Goal: Transaction & Acquisition: Subscribe to service/newsletter

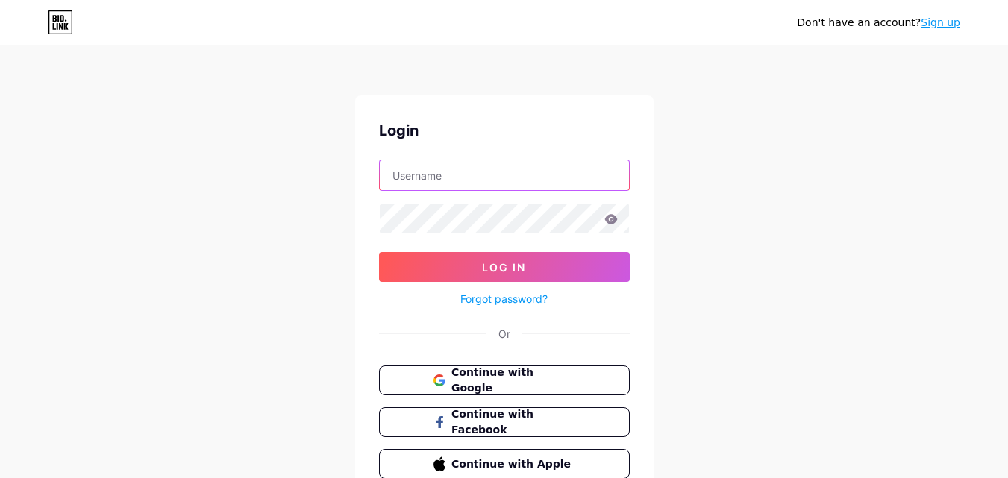
click at [454, 187] on input "text" at bounding box center [504, 175] width 249 height 30
click at [949, 28] on link "Sign up" at bounding box center [941, 22] width 40 height 12
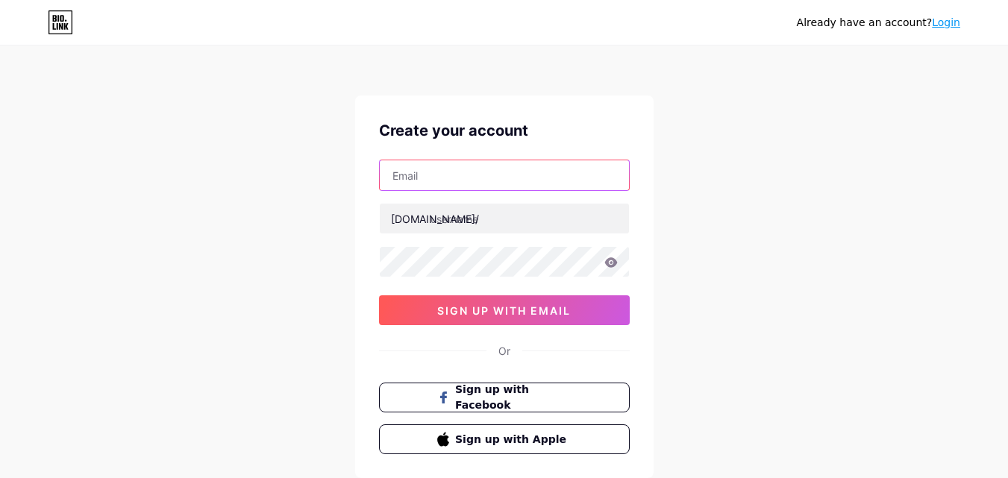
click at [417, 180] on input "text" at bounding box center [504, 175] width 249 height 30
type input "[EMAIL_ADDRESS][DOMAIN_NAME]"
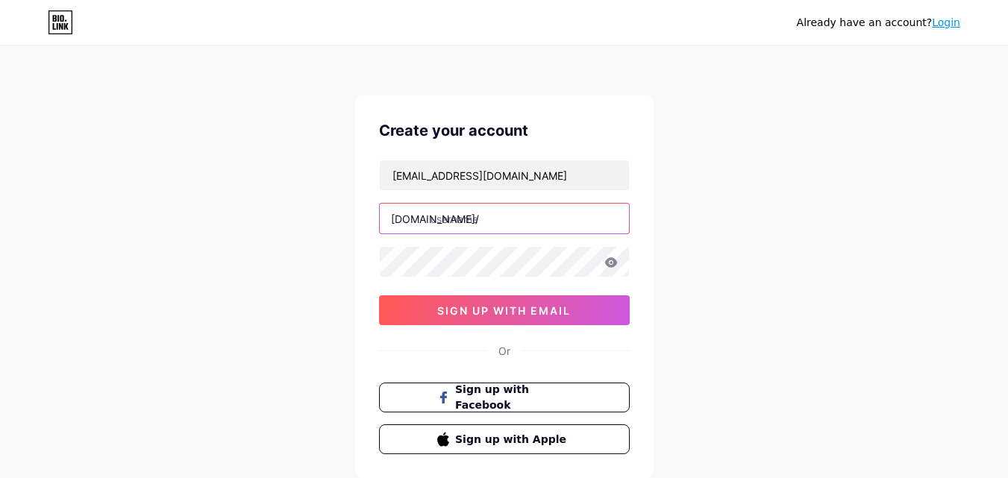
click at [513, 221] on input "text" at bounding box center [504, 219] width 249 height 30
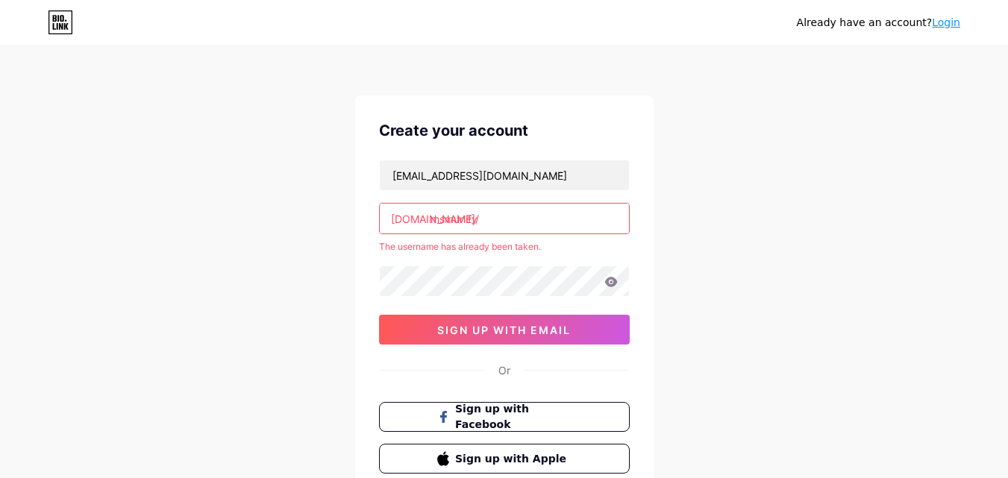
type input "msmunify"
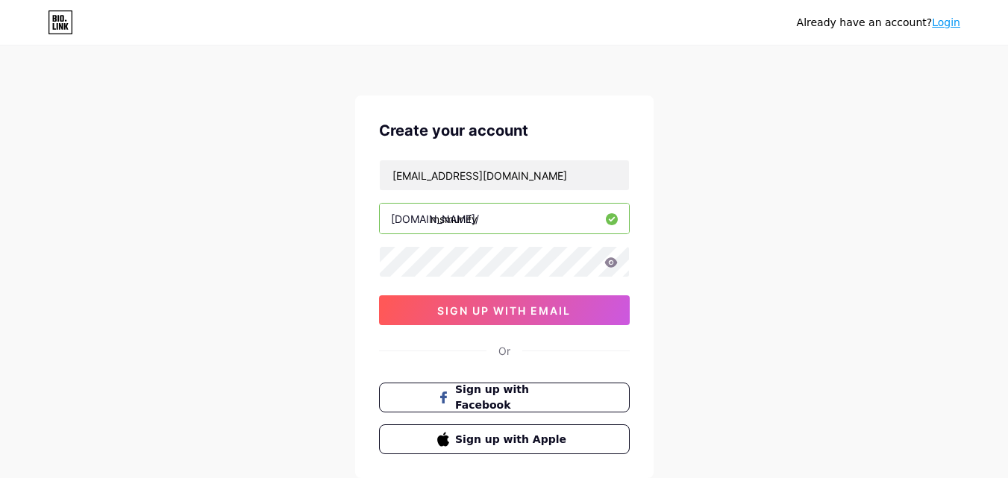
click at [492, 290] on div "[EMAIL_ADDRESS][DOMAIN_NAME] [DOMAIN_NAME]/ msmunify 0cAFcWeA79a8UvRo8OTzXvNK3r…" at bounding box center [504, 243] width 251 height 166
click at [487, 213] on input "msmunify" at bounding box center [504, 219] width 249 height 30
click at [455, 222] on input "msmunify" at bounding box center [504, 219] width 249 height 30
click at [612, 263] on icon at bounding box center [610, 262] width 13 height 10
click at [367, 258] on div "Create your account [EMAIL_ADDRESS][DOMAIN_NAME] [DOMAIN_NAME]/ msmunify 0cAFcW…" at bounding box center [504, 287] width 298 height 383
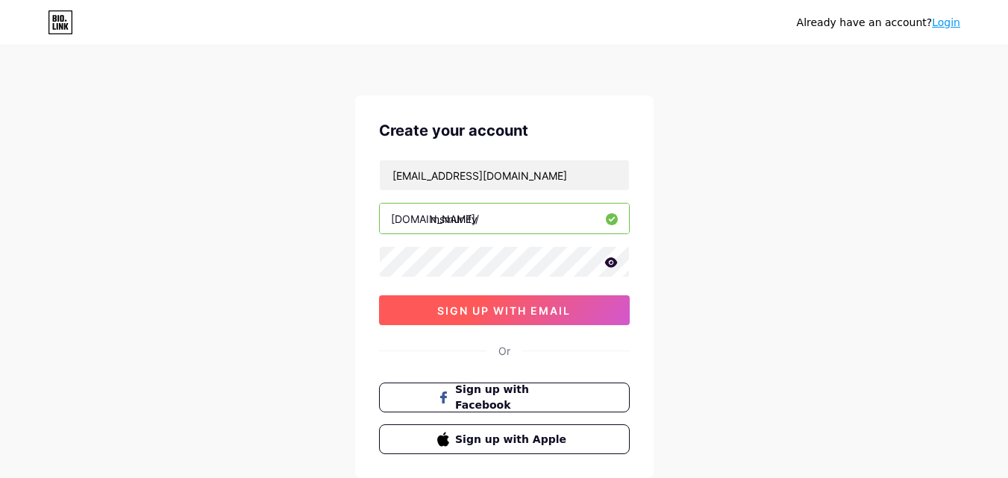
click at [439, 312] on span "sign up with email" at bounding box center [504, 310] width 134 height 13
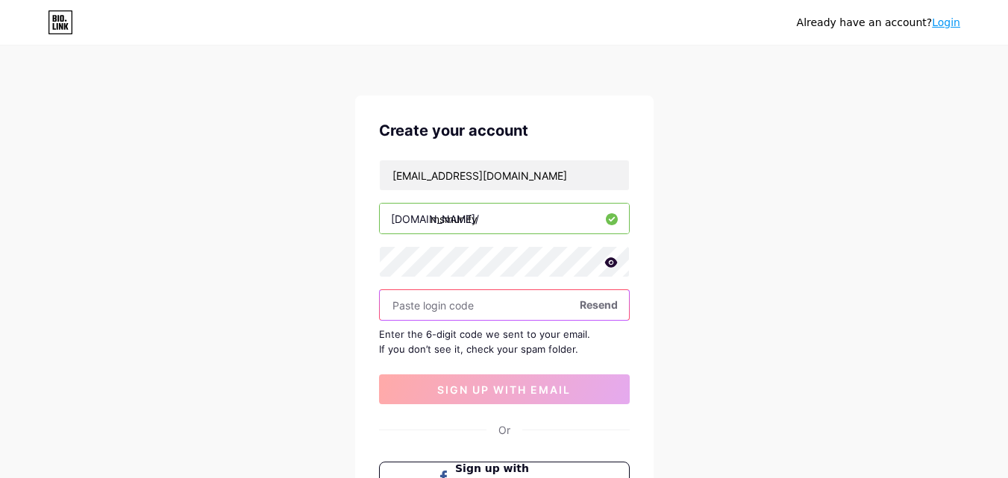
click at [443, 304] on input "text" at bounding box center [504, 305] width 249 height 30
paste input "570088"
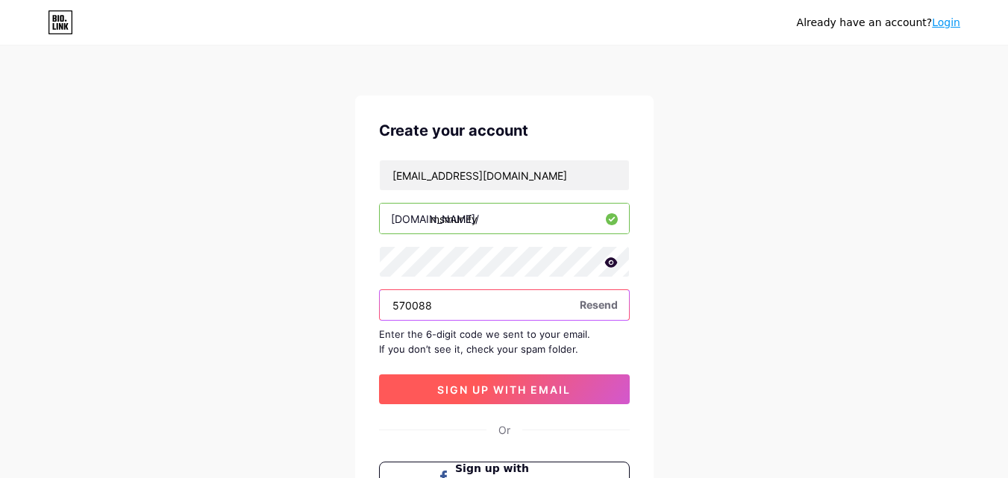
type input "570088"
click at [457, 382] on button "sign up with email" at bounding box center [504, 390] width 251 height 30
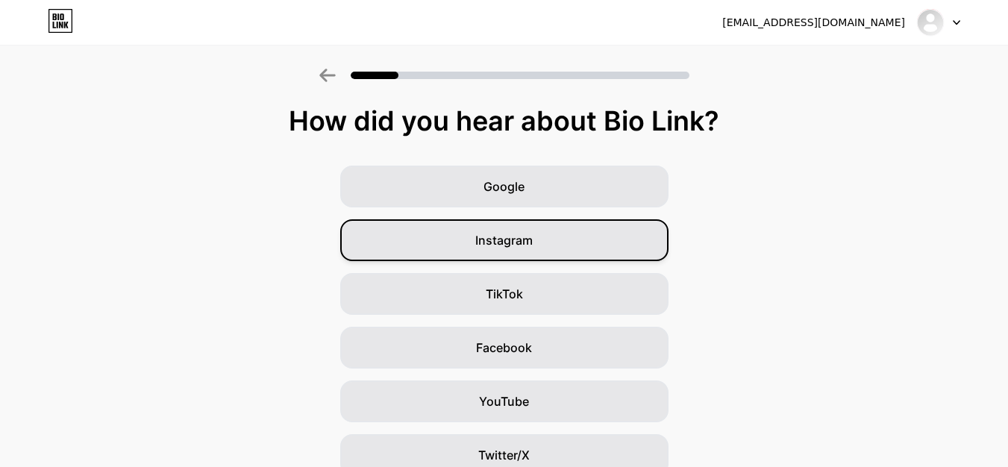
click at [539, 238] on div "Instagram" at bounding box center [504, 240] width 328 height 42
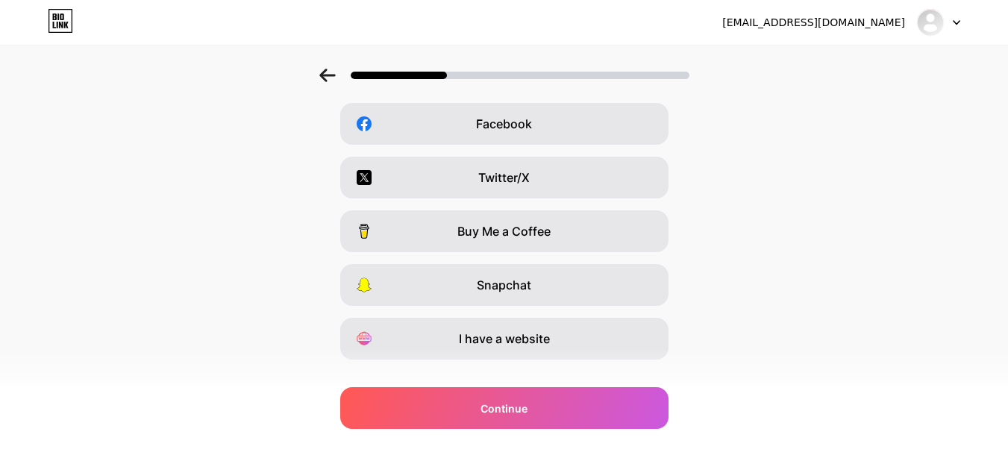
scroll to position [251, 0]
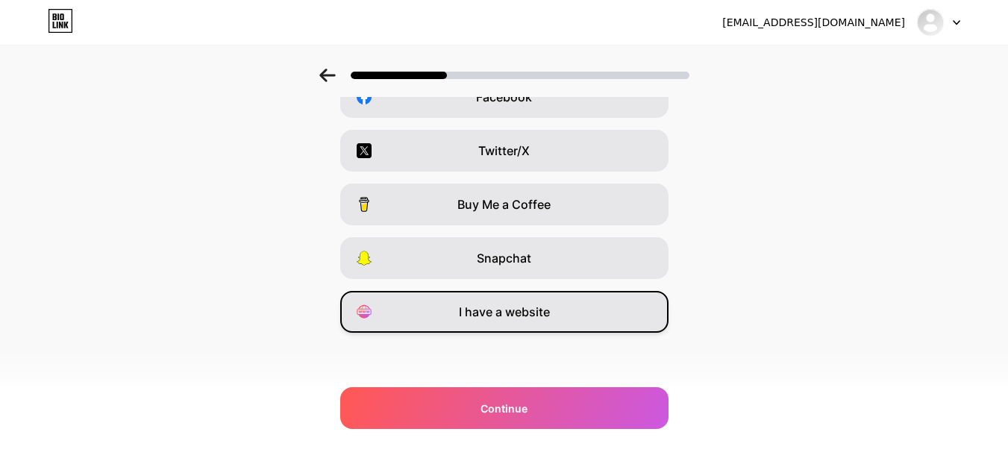
click at [524, 317] on span "I have a website" at bounding box center [504, 312] width 91 height 18
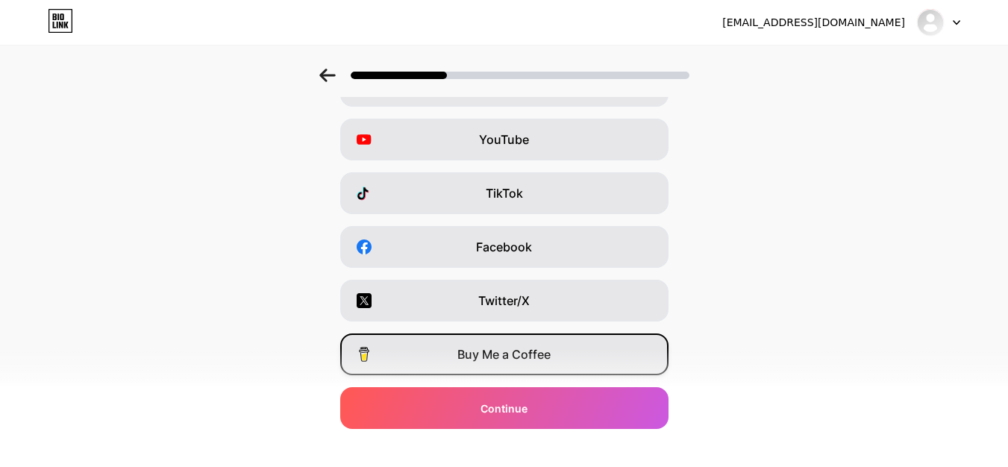
scroll to position [27, 0]
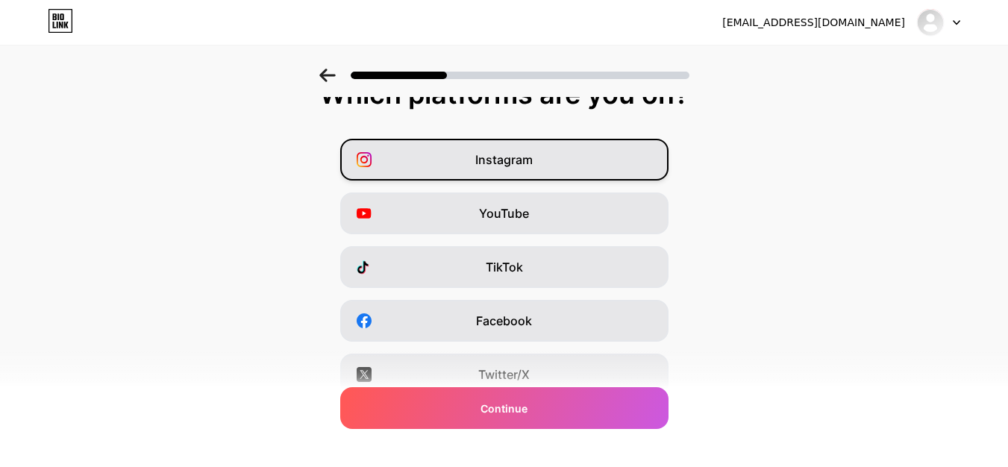
click at [520, 166] on span "Instagram" at bounding box center [503, 160] width 57 height 18
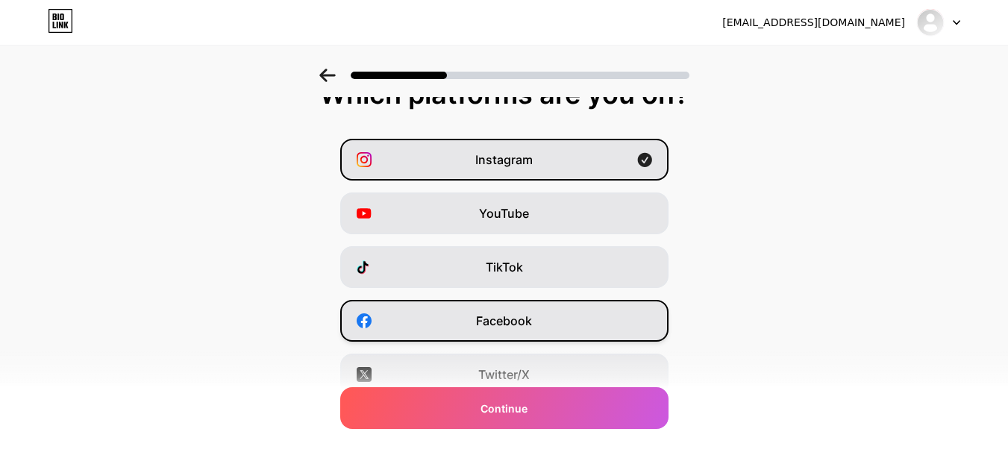
click at [515, 322] on span "Facebook" at bounding box center [504, 321] width 56 height 18
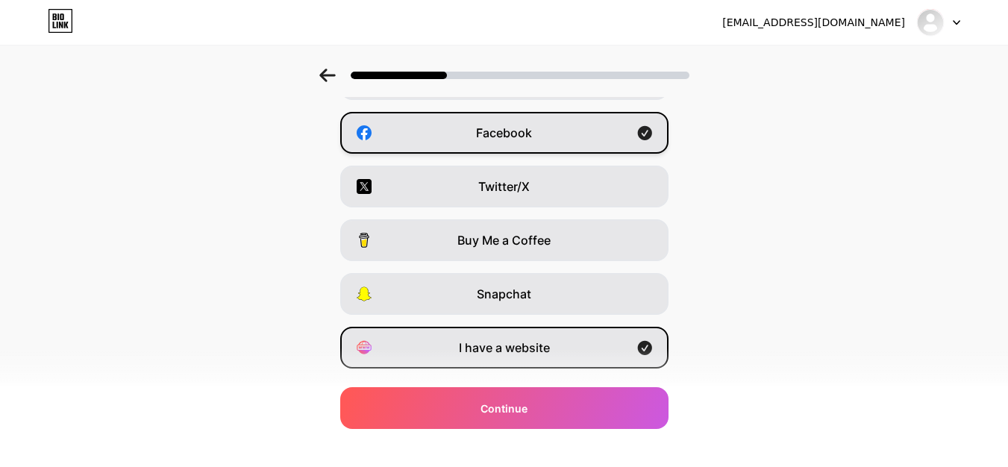
scroll to position [251, 0]
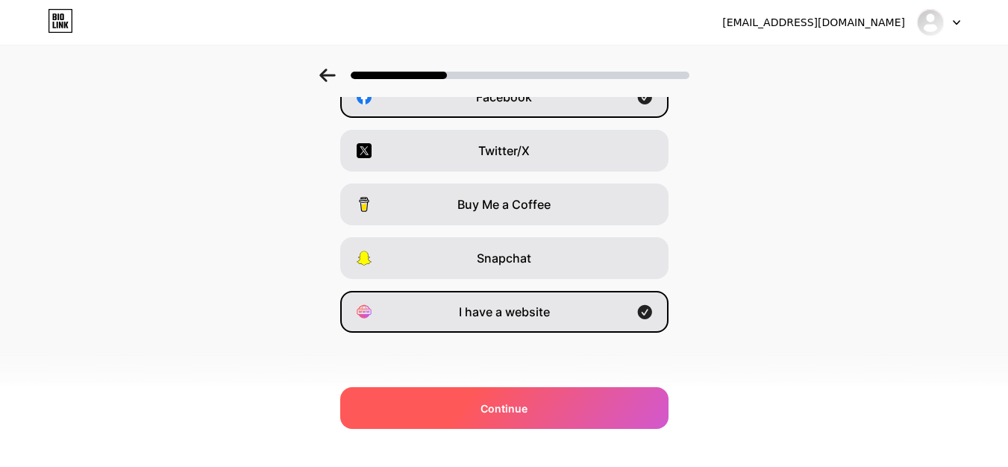
click at [540, 405] on div "Continue" at bounding box center [504, 408] width 328 height 42
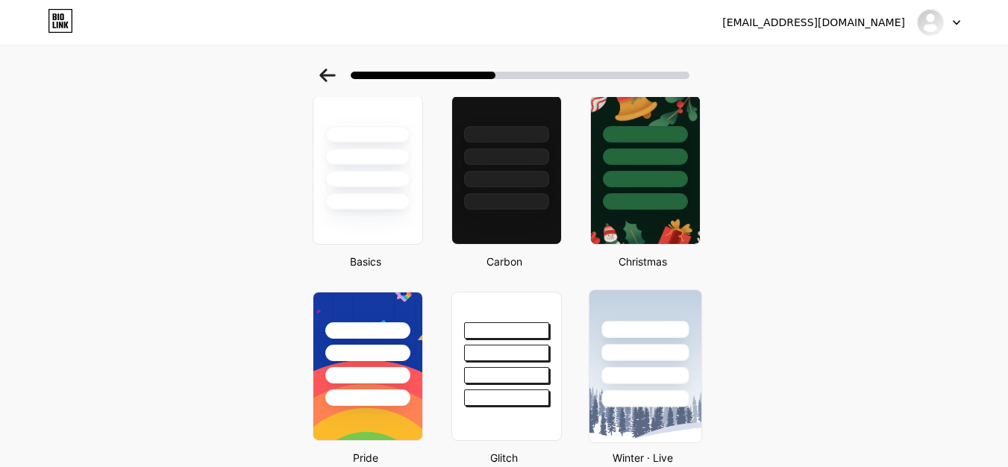
scroll to position [298, 0]
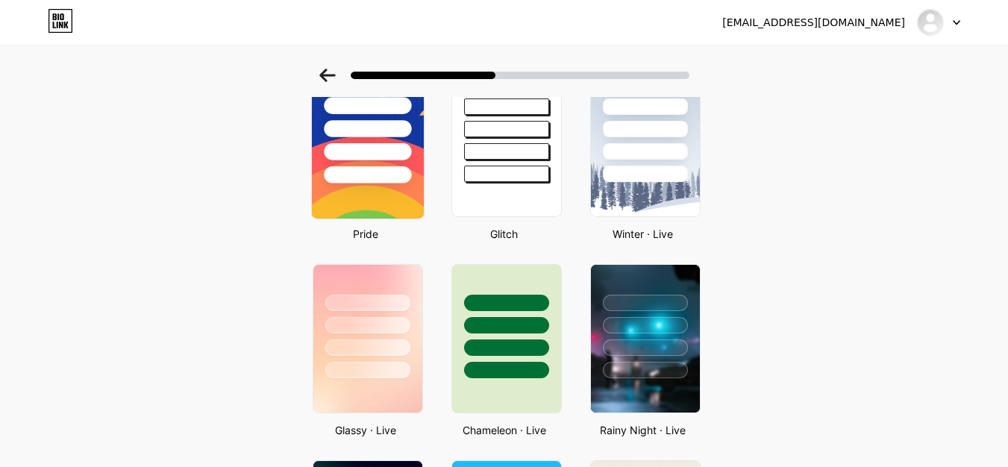
click at [384, 195] on img at bounding box center [367, 142] width 112 height 152
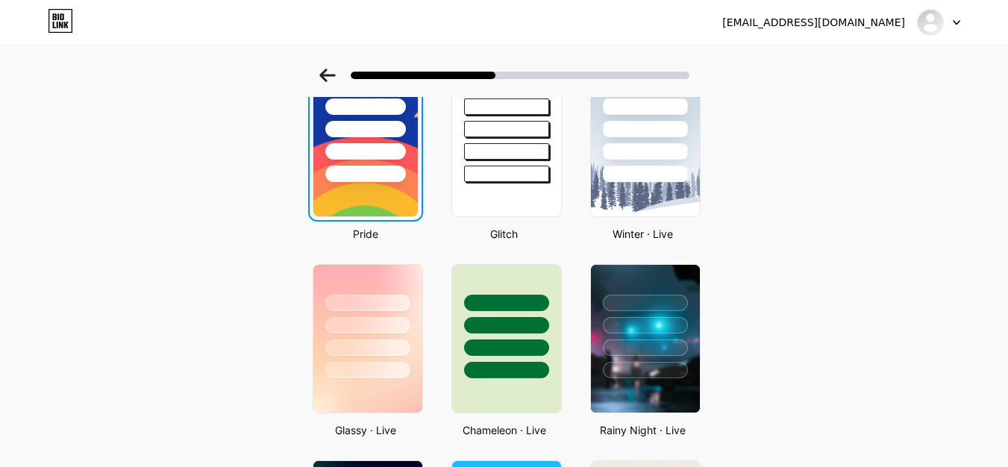
scroll to position [0, 0]
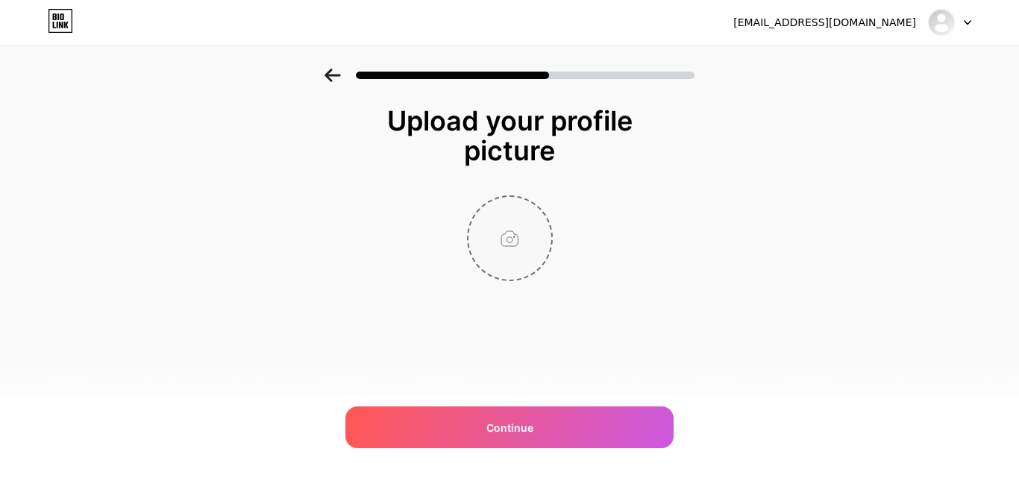
click at [507, 259] on input "file" at bounding box center [510, 238] width 83 height 83
type input "C:\fakepath\WhatsApp Image [DATE] 3.19.49 PM.jpeg"
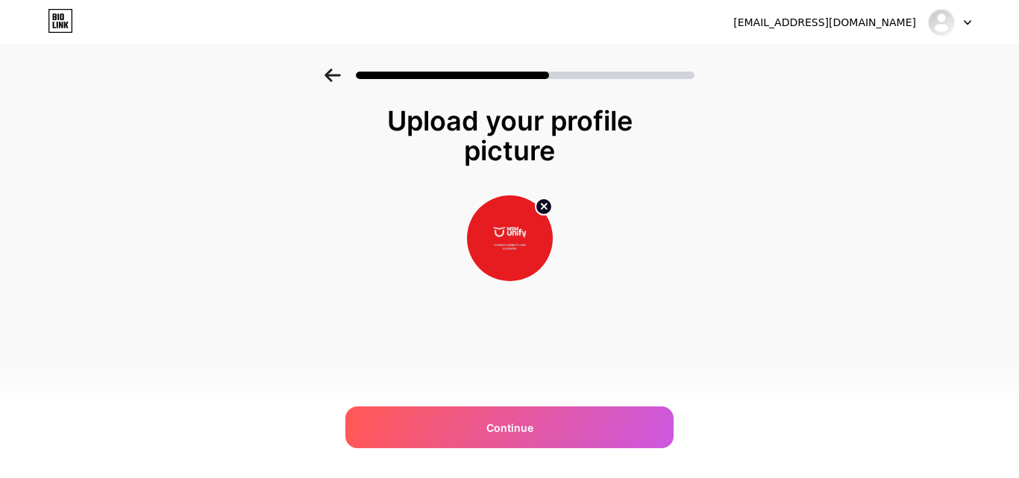
click at [544, 201] on circle at bounding box center [544, 206] width 16 height 16
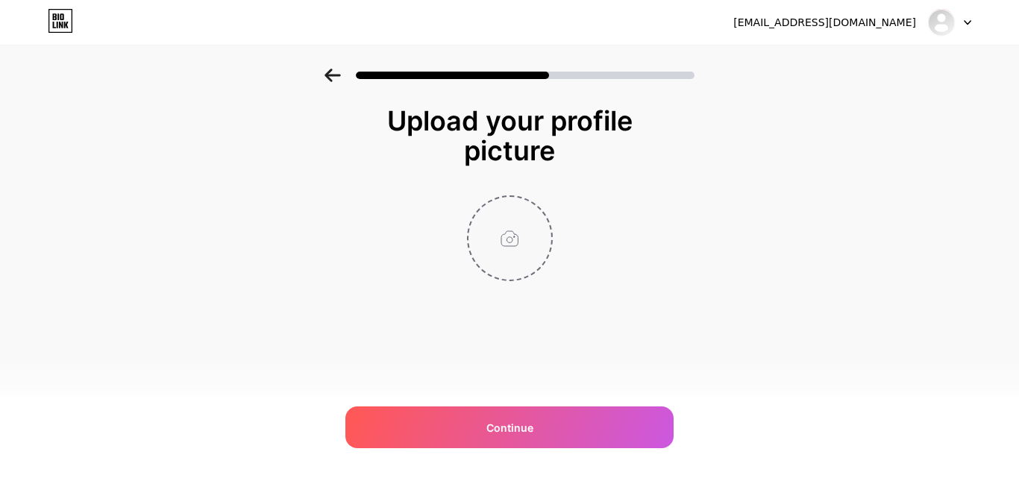
click at [527, 238] on input "file" at bounding box center [510, 238] width 83 height 83
type input "C:\fakepath\WhatsApp Image [DATE] 1.30.50 PM.jpeg"
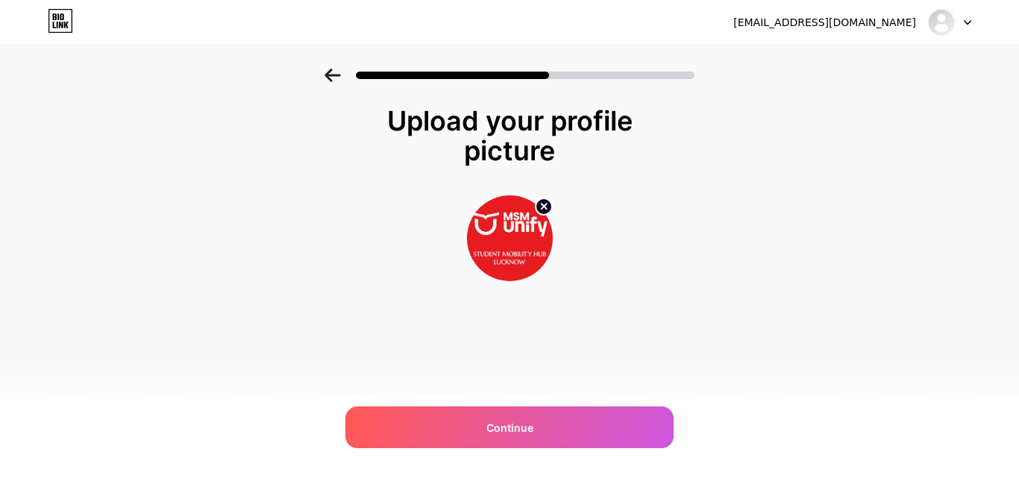
click at [642, 244] on div at bounding box center [509, 238] width 298 height 86
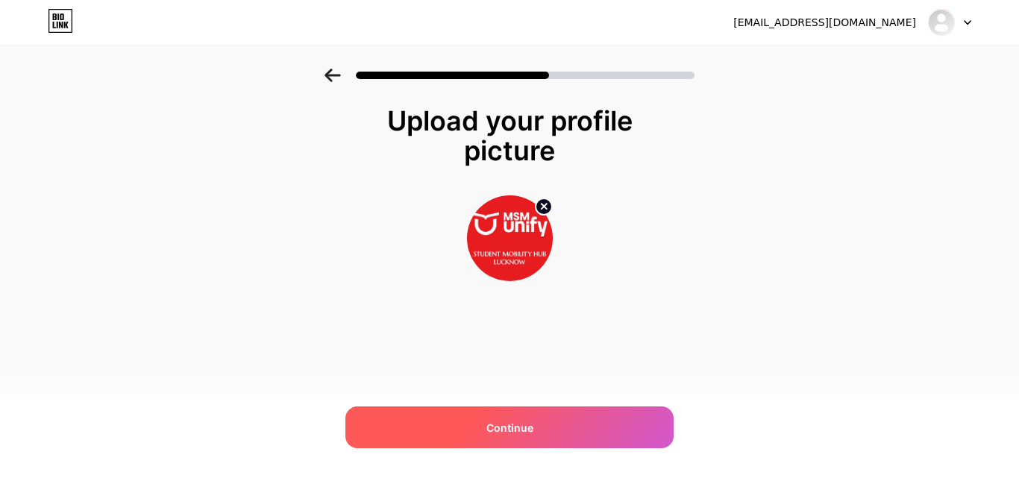
click at [542, 421] on div "Continue" at bounding box center [509, 428] width 328 height 42
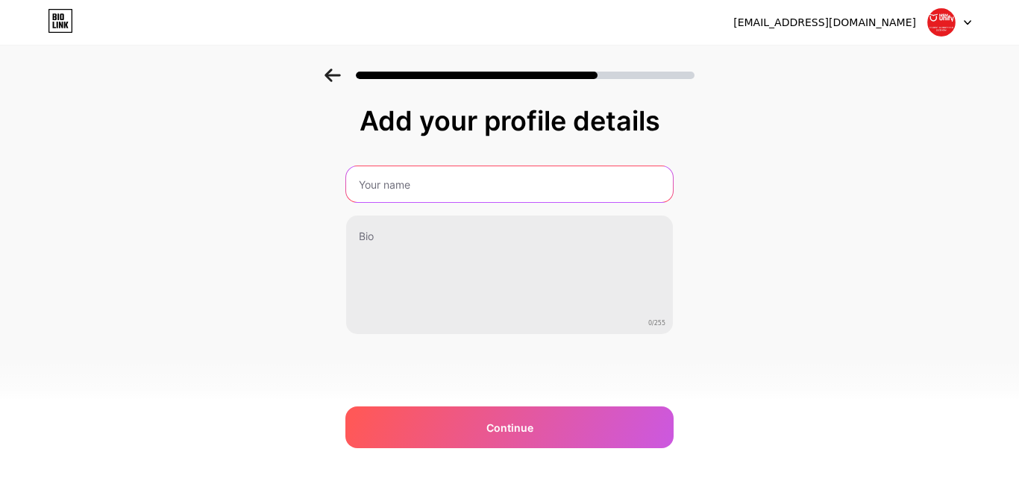
click at [396, 195] on input "text" at bounding box center [509, 184] width 327 height 36
type input "MSM Unify Abroad Education Consultants in [GEOGRAPHIC_DATA]"
click at [531, 188] on input "MSM Unify Abroad Education Consultants in [GEOGRAPHIC_DATA]" at bounding box center [510, 184] width 330 height 36
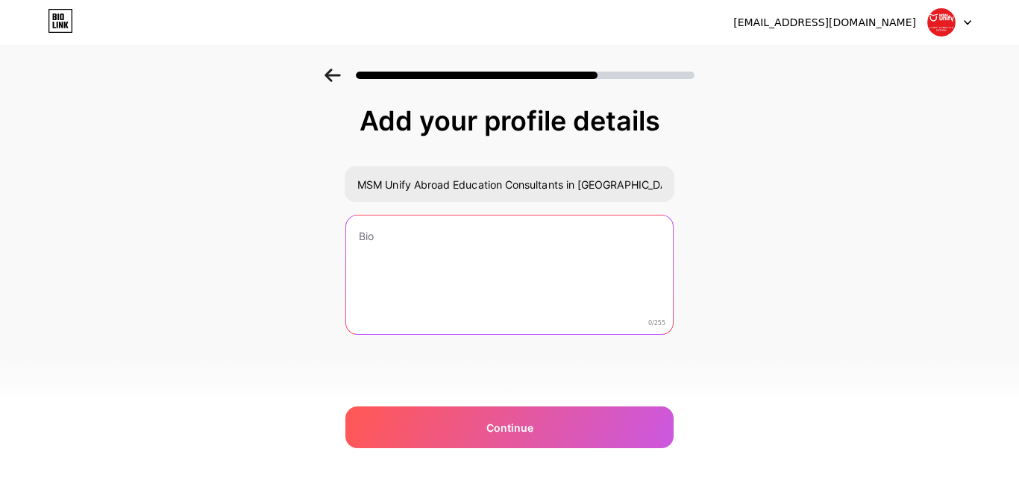
click at [395, 231] on textarea at bounding box center [509, 276] width 327 height 120
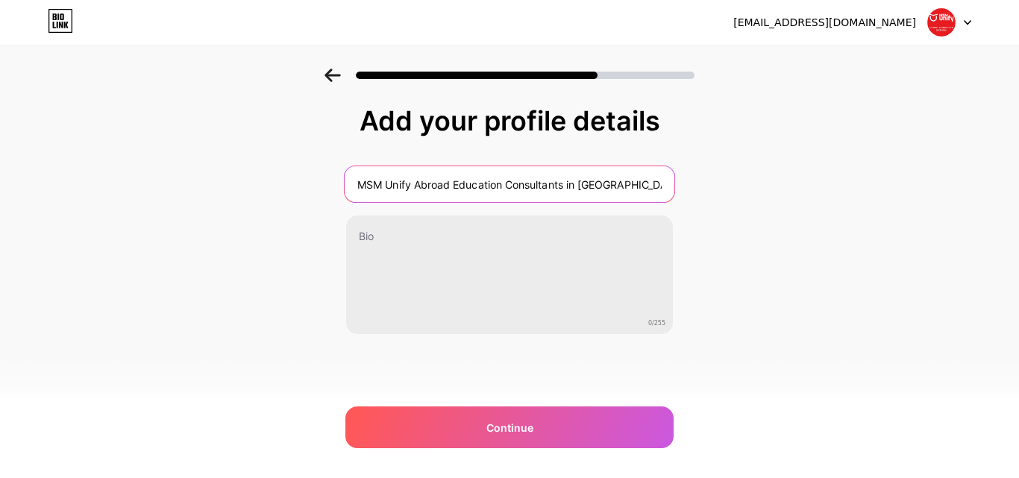
click at [421, 187] on input "MSM Unify Abroad Education Consultants in [GEOGRAPHIC_DATA]" at bounding box center [510, 184] width 330 height 36
click at [413, 189] on input "MSM Unify Abroad Education Consultants in [GEOGRAPHIC_DATA]" at bounding box center [510, 184] width 330 height 36
click at [495, 181] on input "MSM Unify Abroad Education Consultants in [GEOGRAPHIC_DATA]" at bounding box center [510, 184] width 330 height 36
click at [572, 189] on input "MSM Unify Abroad Education Consultants in [GEOGRAPHIC_DATA]" at bounding box center [510, 184] width 330 height 36
click at [638, 187] on input "MSM Unify Abroad Education Consultants in [GEOGRAPHIC_DATA]" at bounding box center [510, 184] width 330 height 36
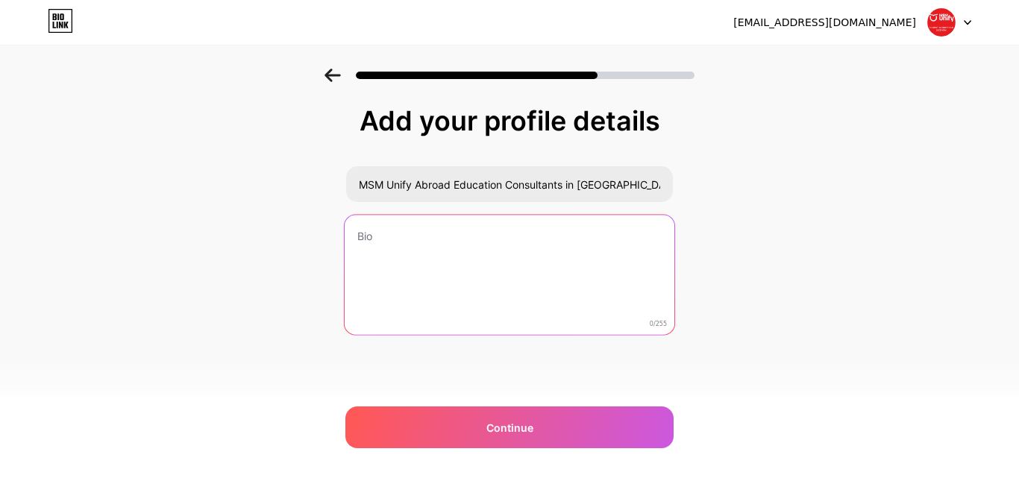
click at [423, 287] on textarea at bounding box center [510, 276] width 330 height 122
click at [428, 255] on textarea at bounding box center [510, 276] width 330 height 122
paste textarea "MSM Unify, [GEOGRAPHIC_DATA]’s top overseas education consultant, guides studen…"
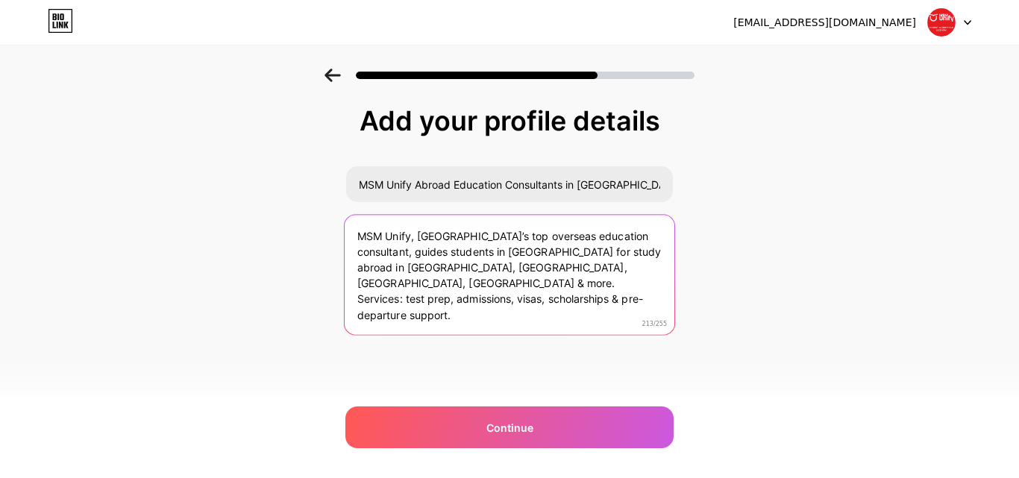
click at [624, 293] on textarea "MSM Unify, [GEOGRAPHIC_DATA]’s top overseas education consultant, guides studen…" at bounding box center [510, 276] width 330 height 122
click at [519, 281] on textarea "MSM Unify, [GEOGRAPHIC_DATA]’s top overseas education consultant, guides studen…" at bounding box center [510, 276] width 330 height 122
click at [469, 287] on textarea "MSM Unify, [GEOGRAPHIC_DATA]’s top overseas education consultant, guides studen…" at bounding box center [510, 276] width 330 height 122
click at [479, 284] on textarea "MSM Unify, [GEOGRAPHIC_DATA]’s top overseas education consultant, guides studen…" at bounding box center [510, 276] width 330 height 122
click at [513, 283] on textarea "MSM Unify, [GEOGRAPHIC_DATA]’s top overseas education consultant, guides studen…" at bounding box center [510, 276] width 330 height 122
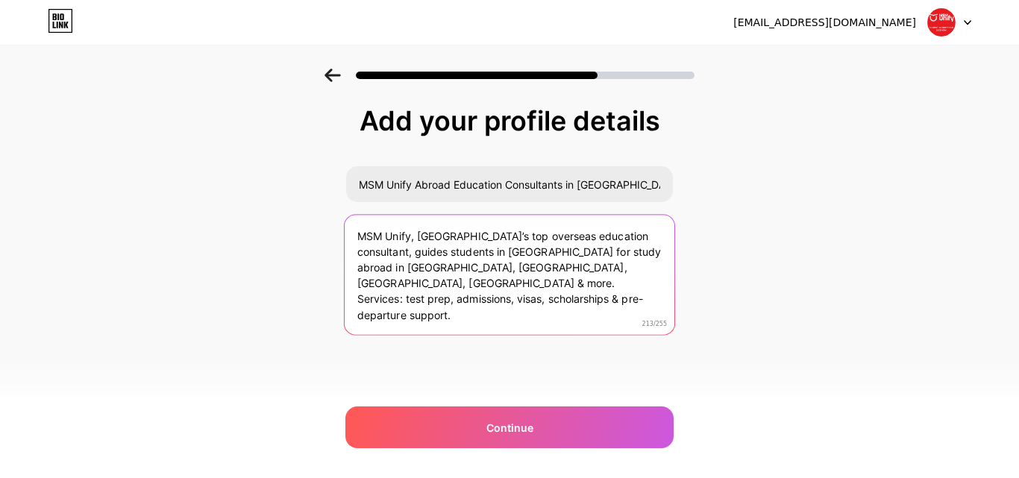
click at [580, 283] on textarea "MSM Unify, [GEOGRAPHIC_DATA]’s top overseas education consultant, guides studen…" at bounding box center [510, 276] width 330 height 122
click at [427, 275] on textarea "MSM Unify, [GEOGRAPHIC_DATA]’s top overseas education consultant, guides studen…" at bounding box center [510, 276] width 330 height 122
click at [499, 273] on textarea "MSM Unify, [GEOGRAPHIC_DATA]’s top overseas education consultant, guides studen…" at bounding box center [510, 276] width 330 height 122
click at [453, 266] on textarea "MSM Unify, [GEOGRAPHIC_DATA]’s top overseas education consultant, guides studen…" at bounding box center [510, 276] width 330 height 122
click at [359, 236] on textarea "MSM Unify, [GEOGRAPHIC_DATA]’s top overseas education consultant, guides studen…" at bounding box center [510, 276] width 330 height 122
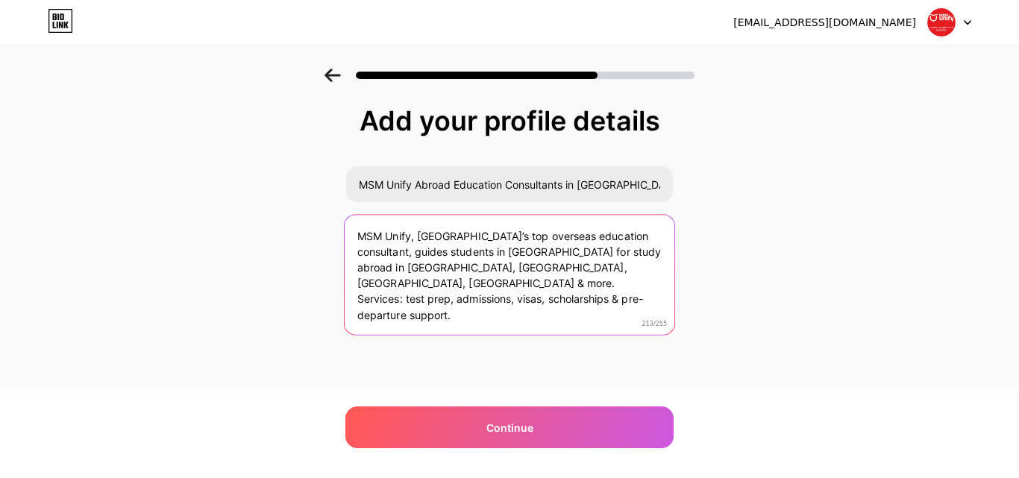
click at [489, 273] on textarea "MSM Unify, [GEOGRAPHIC_DATA]’s top overseas education consultant, guides studen…" at bounding box center [510, 276] width 330 height 122
click at [438, 283] on textarea "MSM Unify, [GEOGRAPHIC_DATA]’s top overseas education consultant, guides studen…" at bounding box center [510, 276] width 330 height 122
click at [389, 287] on textarea "MSM Unify, [GEOGRAPHIC_DATA]’s top overseas education consultant, guides studen…" at bounding box center [510, 276] width 330 height 122
click at [557, 260] on textarea "MSM Unify, [GEOGRAPHIC_DATA]’s top overseas education consultant, guides studen…" at bounding box center [510, 276] width 330 height 122
click at [576, 277] on textarea "MSM Unify, [GEOGRAPHIC_DATA]’s top overseas education consultant, guides studen…" at bounding box center [510, 276] width 330 height 122
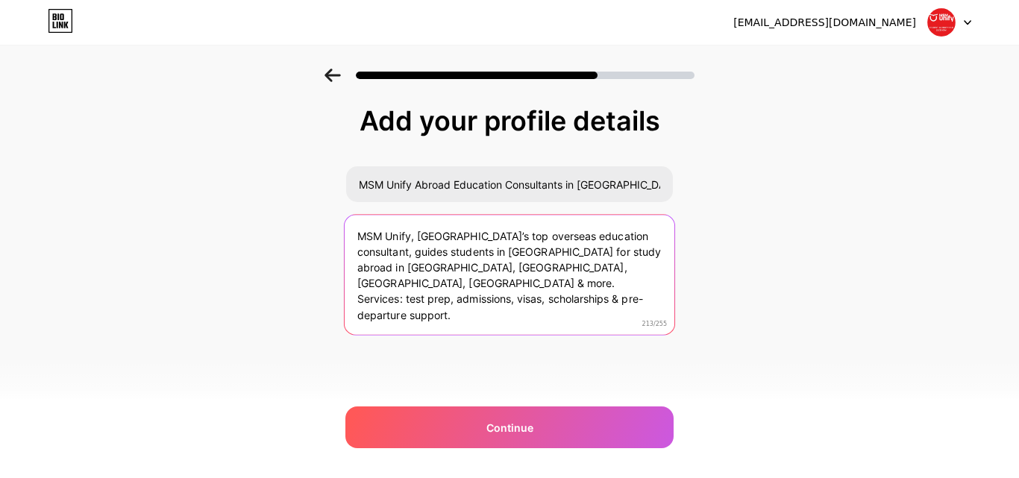
click at [510, 285] on textarea "MSM Unify, [GEOGRAPHIC_DATA]’s top overseas education consultant, guides studen…" at bounding box center [510, 276] width 330 height 122
type textarea "MSM Unify, [GEOGRAPHIC_DATA]’s top overseas education consultant, guides studen…"
click at [469, 278] on textarea "MSM Unify, [GEOGRAPHIC_DATA]’s top overseas education consultant, guides studen…" at bounding box center [510, 276] width 330 height 122
click at [536, 272] on textarea "MSM Unify, [GEOGRAPHIC_DATA]’s top overseas education consultant, guides studen…" at bounding box center [510, 276] width 330 height 122
click at [627, 234] on textarea "MSM Unify, [GEOGRAPHIC_DATA]’s top overseas education consultant, guides studen…" at bounding box center [510, 276] width 330 height 122
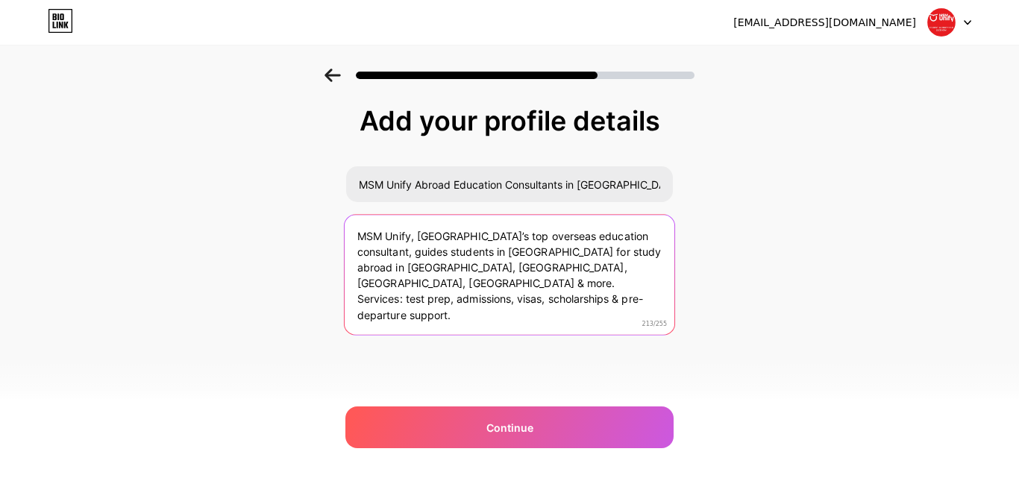
click at [420, 285] on textarea "MSM Unify, [GEOGRAPHIC_DATA]’s top overseas education consultant, guides studen…" at bounding box center [510, 276] width 330 height 122
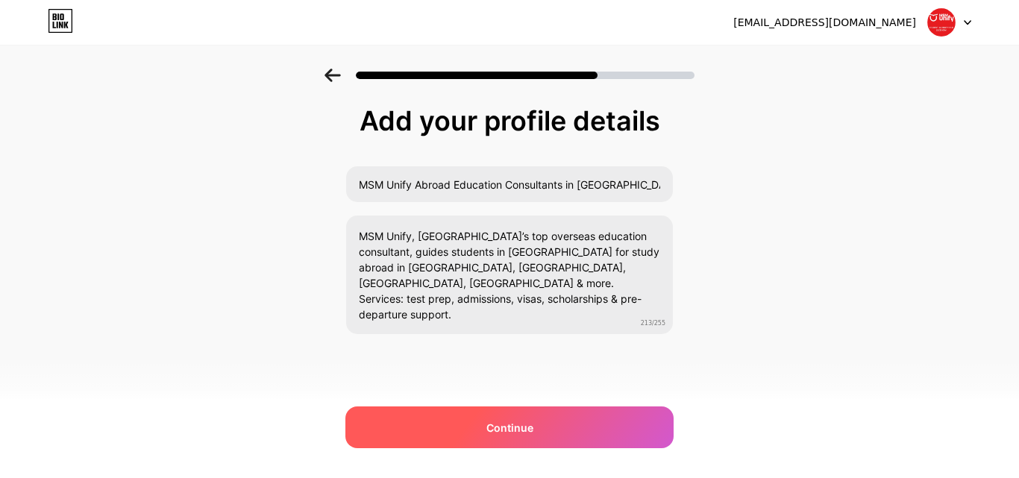
click at [426, 419] on div "Continue" at bounding box center [509, 428] width 328 height 42
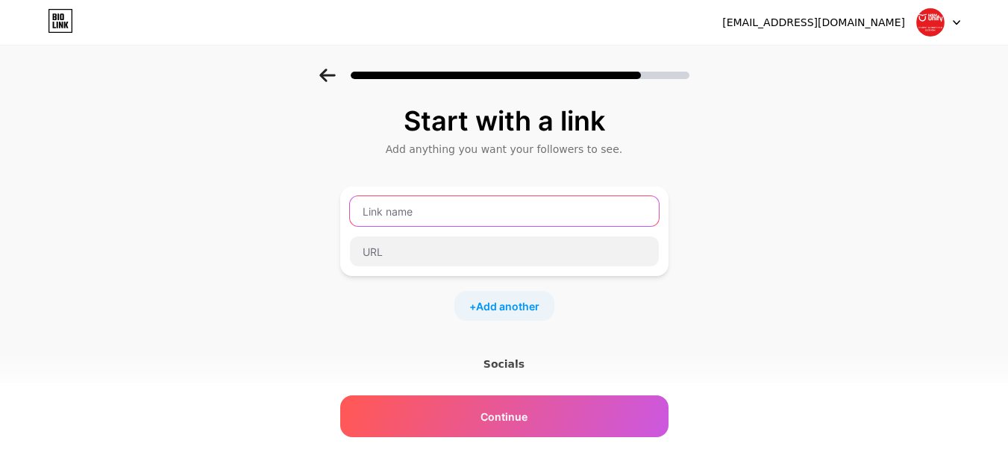
click at [448, 216] on input "text" at bounding box center [504, 211] width 309 height 30
type input "m"
type input "J"
type input "K"
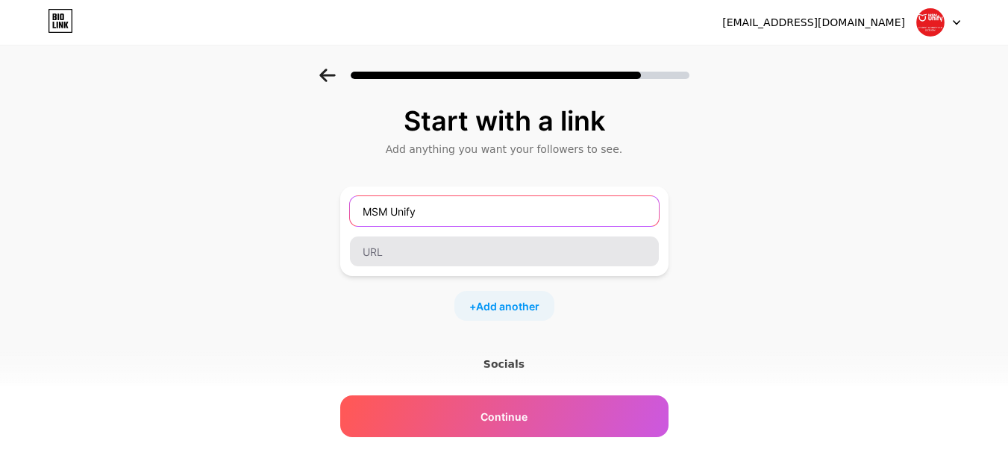
type input "MSM Unify"
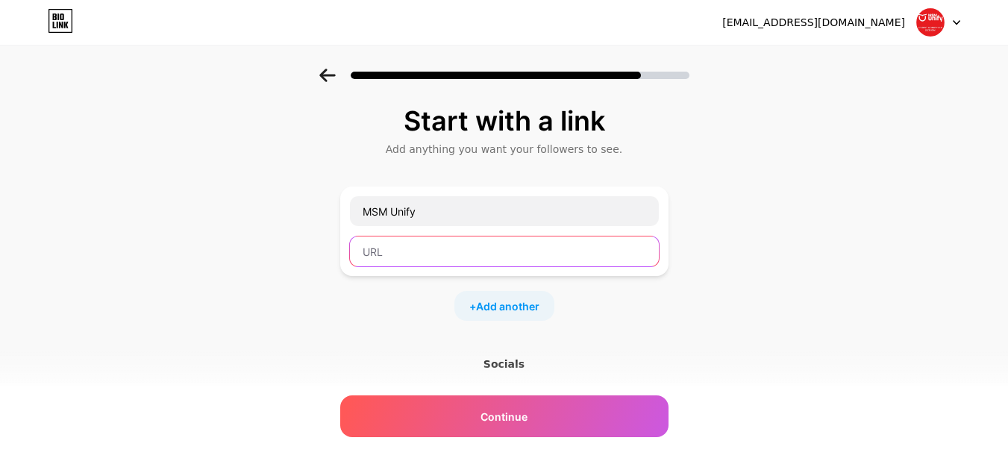
click at [400, 263] on input "text" at bounding box center [504, 252] width 309 height 30
paste input "[URL][DOMAIN_NAME]"
drag, startPoint x: 621, startPoint y: 248, endPoint x: 480, endPoint y: 244, distance: 140.3
click at [480, 244] on input "[URL][DOMAIN_NAME]" at bounding box center [504, 252] width 309 height 30
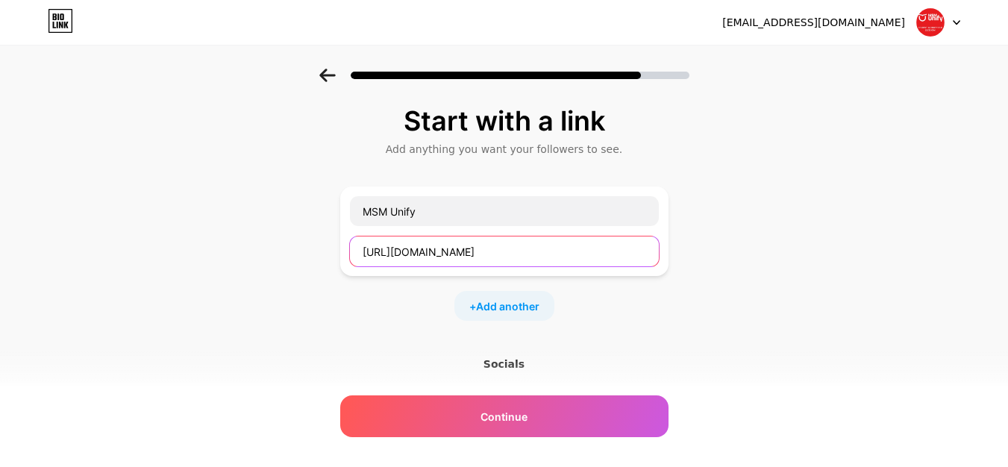
type input "[URL][DOMAIN_NAME]"
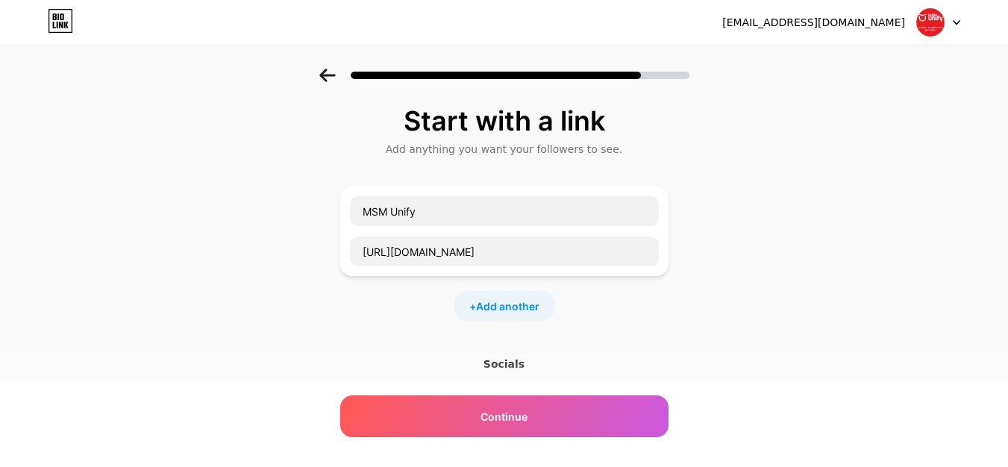
click at [661, 316] on div "+ Add another" at bounding box center [504, 306] width 328 height 30
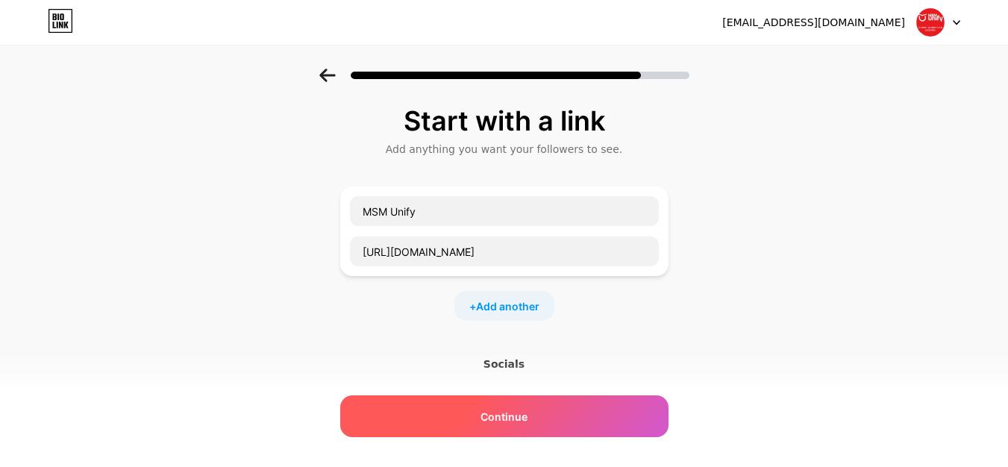
click at [510, 419] on span "Continue" at bounding box center [503, 417] width 47 height 16
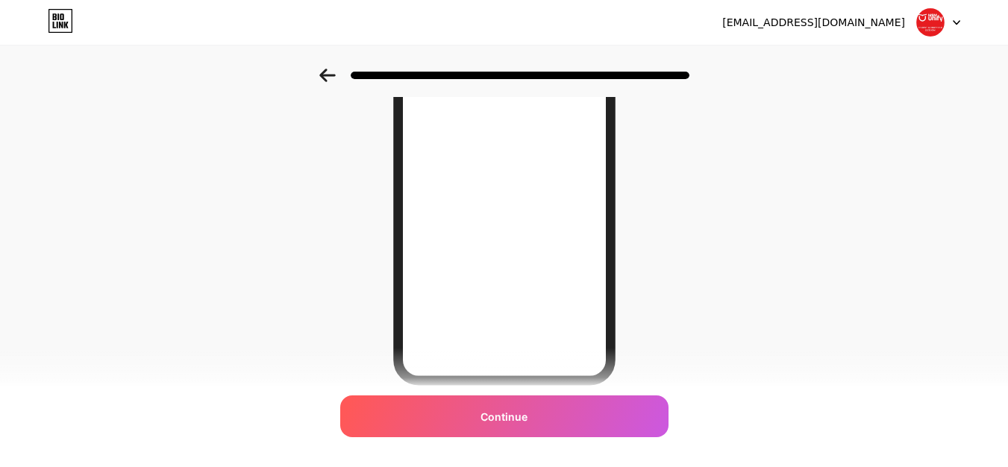
scroll to position [283, 0]
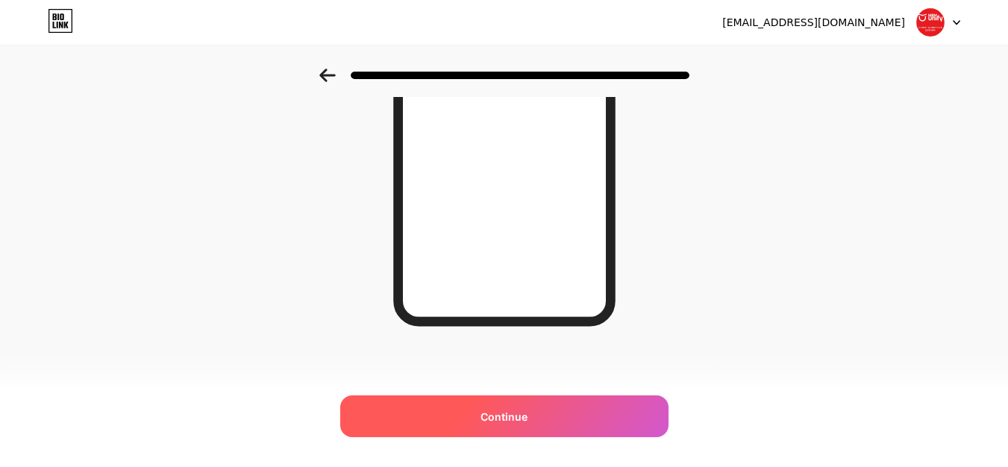
click at [519, 419] on span "Continue" at bounding box center [503, 417] width 47 height 16
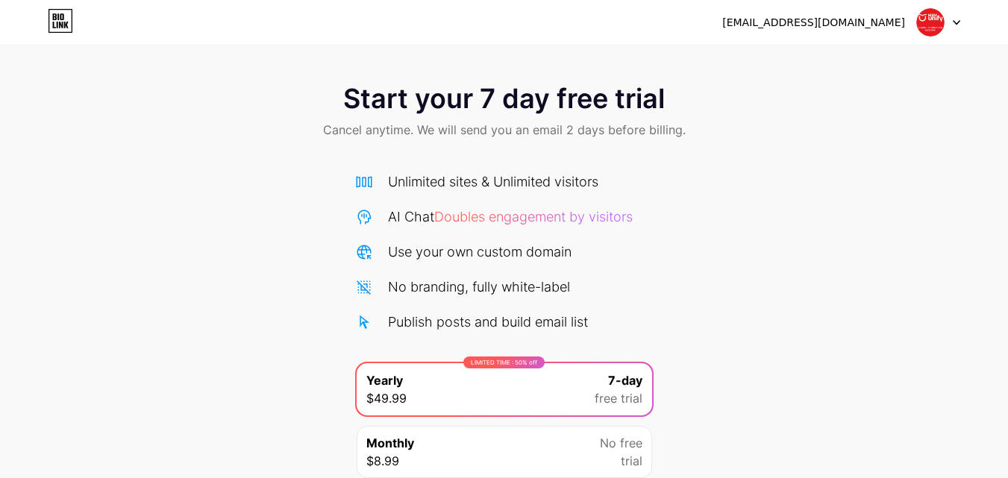
scroll to position [122, 0]
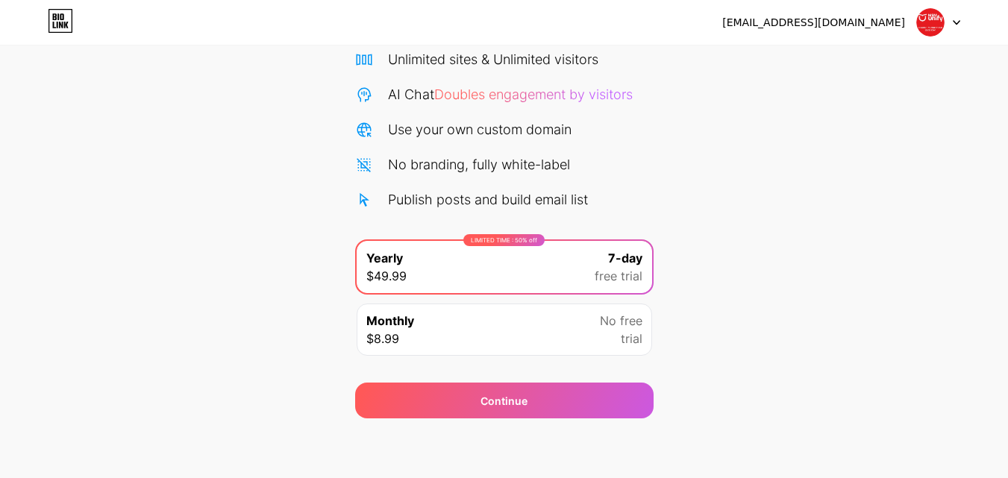
click at [596, 335] on div "Monthly $8.99 No free trial" at bounding box center [504, 330] width 295 height 52
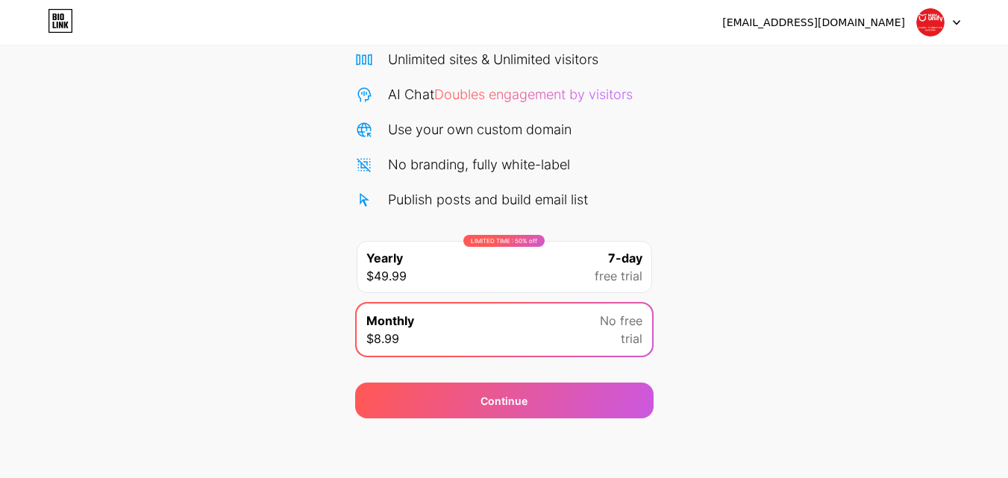
scroll to position [0, 0]
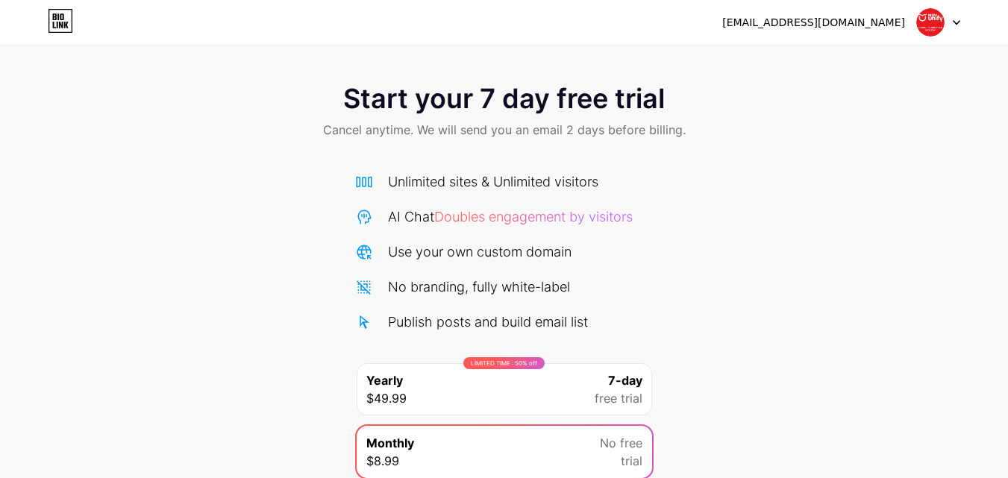
click at [668, 182] on div "Start your 7 day free trial Cancel anytime. We will send you an email 2 days be…" at bounding box center [504, 305] width 1008 height 472
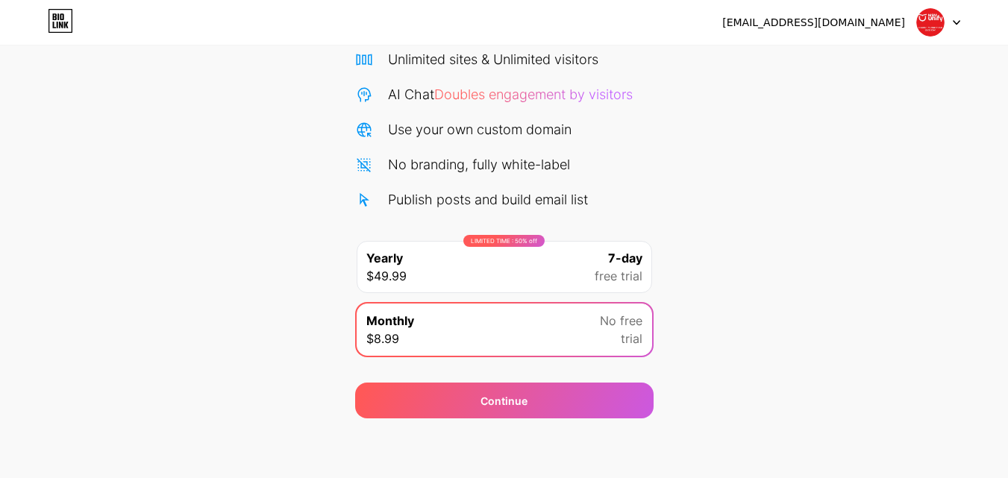
click at [525, 334] on div "Monthly $8.99 No free trial" at bounding box center [504, 330] width 295 height 52
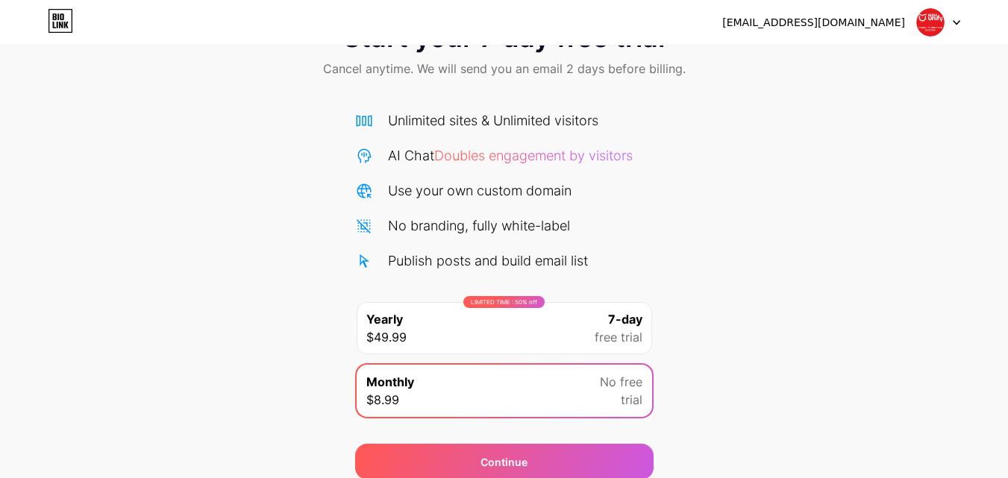
scroll to position [0, 0]
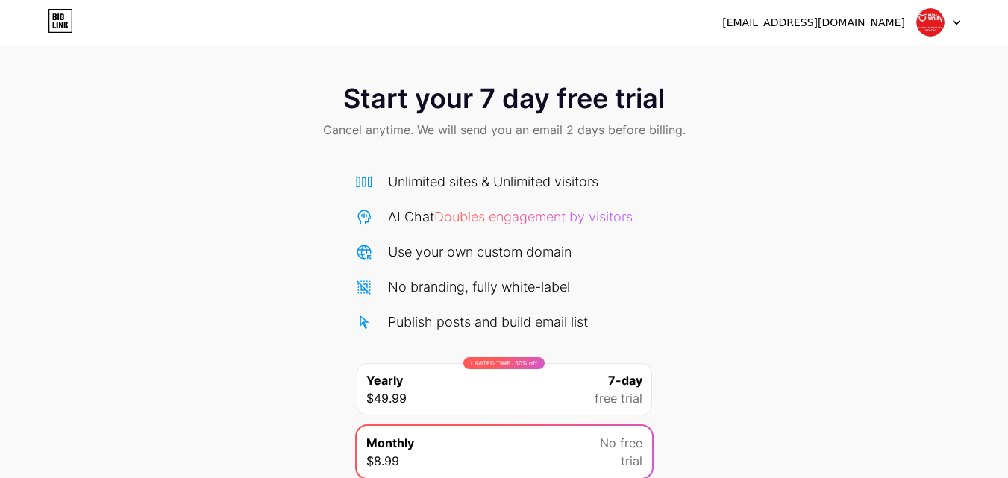
click at [560, 130] on span "Cancel anytime. We will send you an email 2 days before billing." at bounding box center [504, 130] width 363 height 18
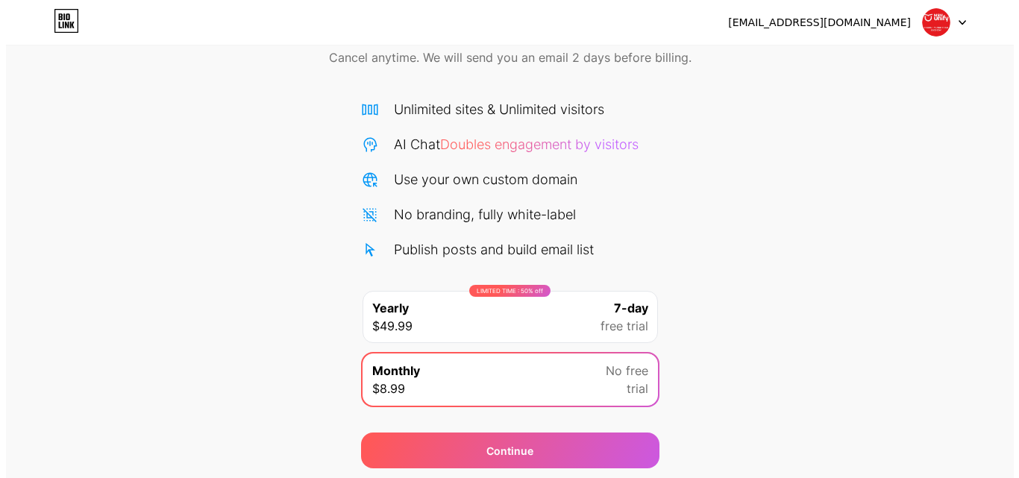
scroll to position [122, 0]
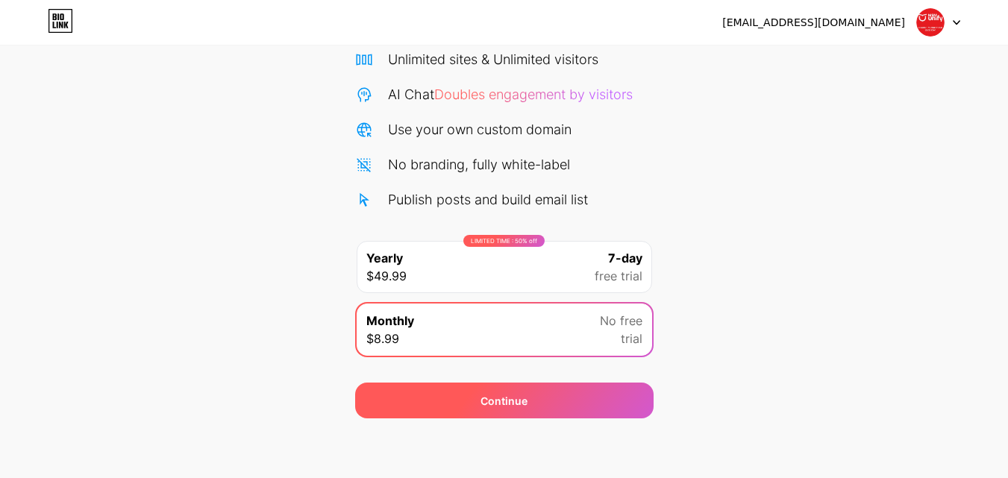
click at [469, 411] on div "Continue" at bounding box center [504, 401] width 298 height 36
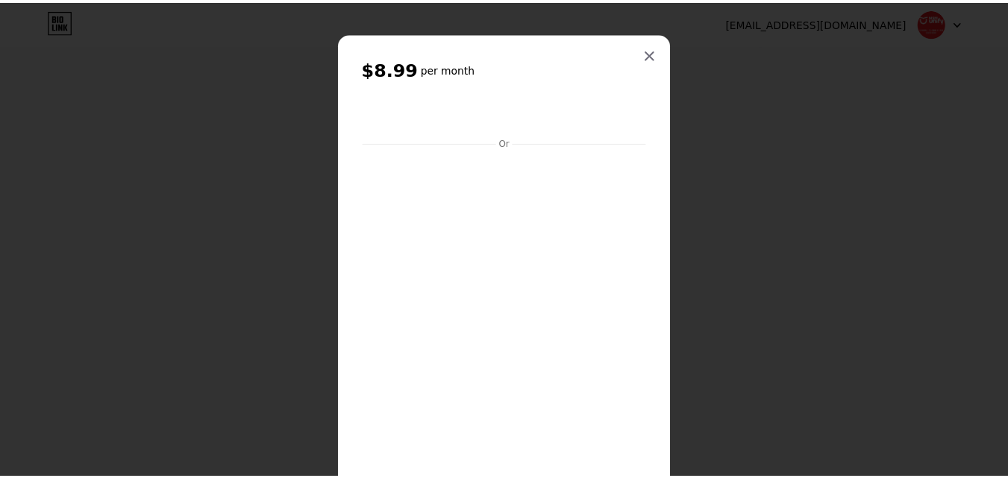
scroll to position [107, 0]
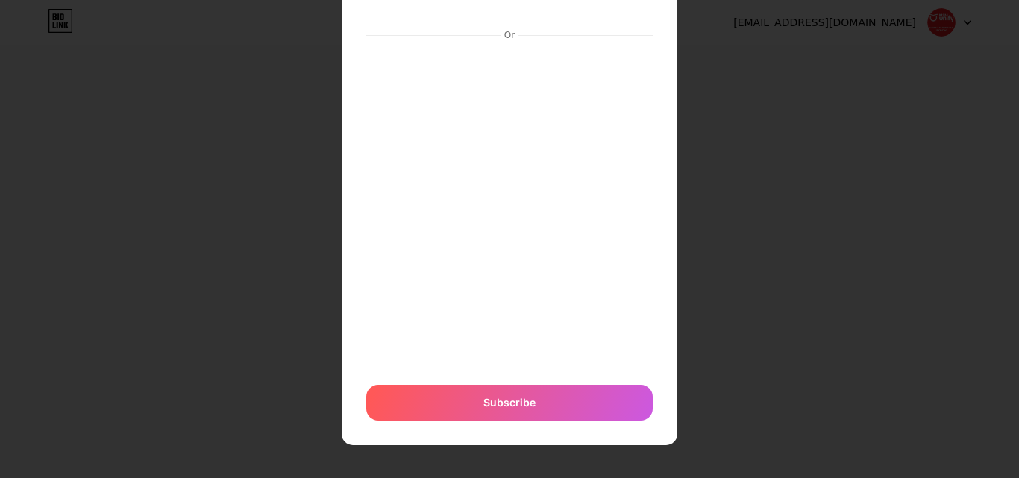
click at [827, 272] on div at bounding box center [509, 132] width 1019 height 478
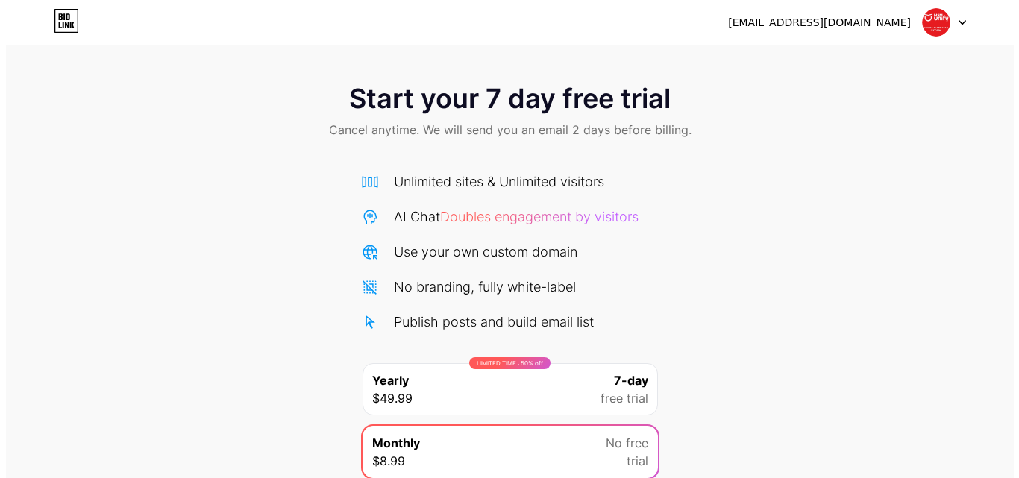
scroll to position [75, 0]
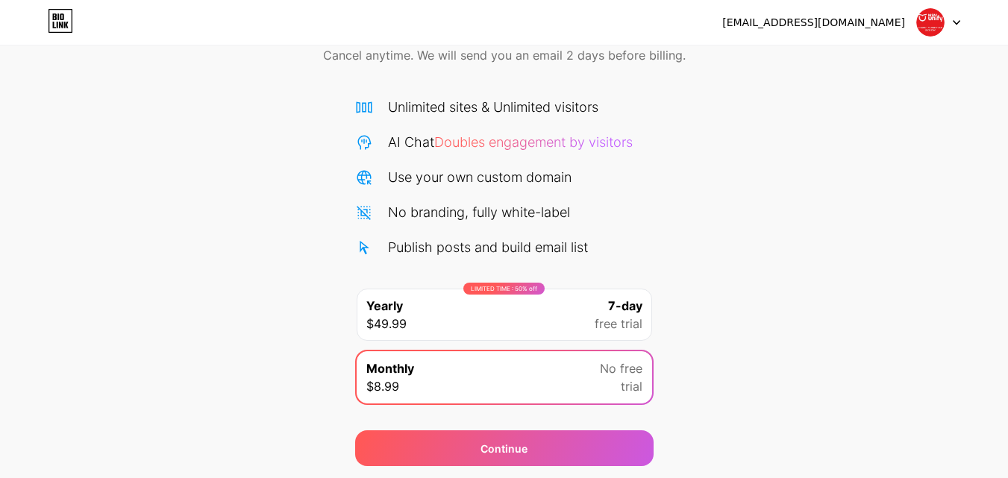
click at [595, 313] on div "7-day free trial" at bounding box center [619, 315] width 48 height 36
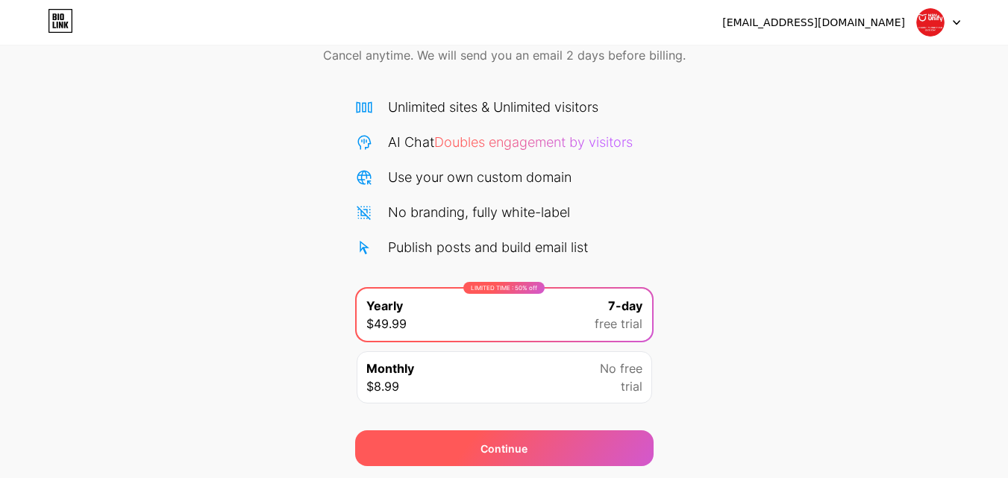
click at [478, 456] on div "Continue" at bounding box center [504, 449] width 298 height 36
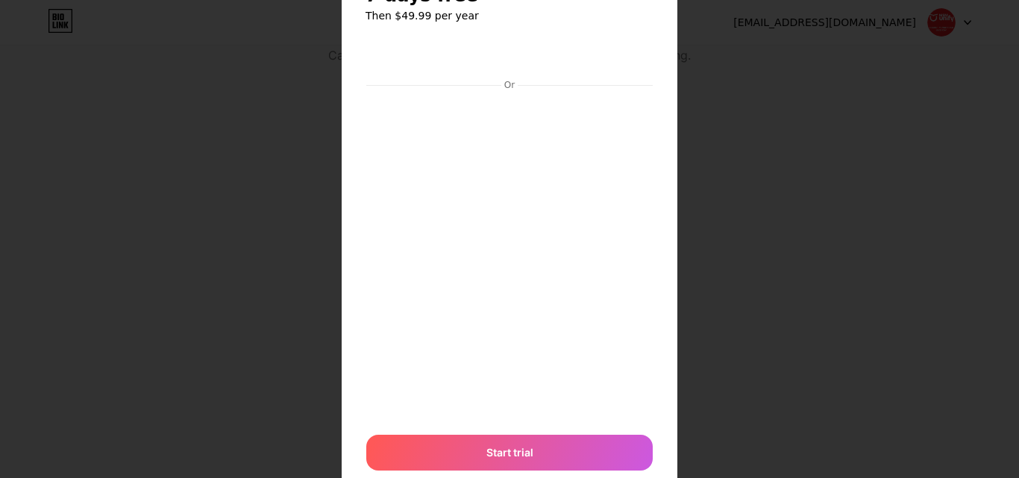
scroll to position [123, 0]
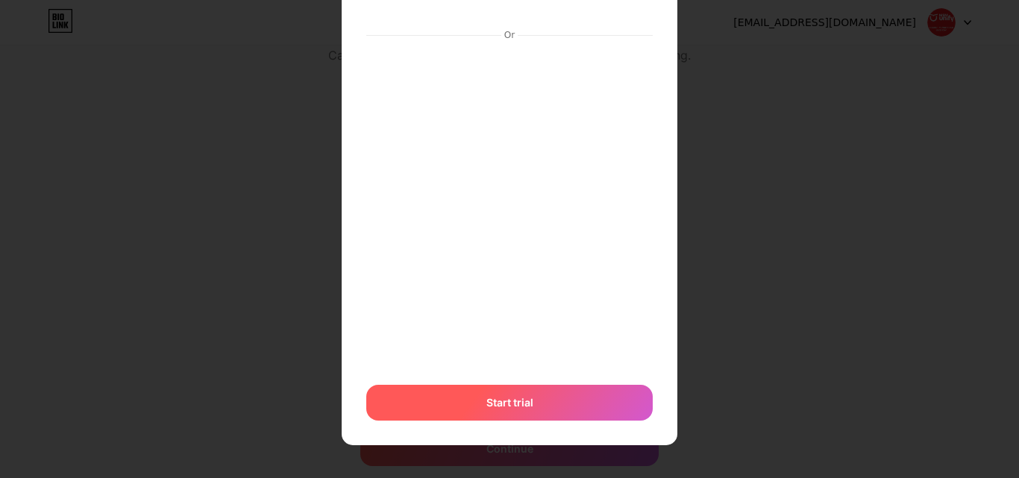
click at [514, 401] on span "Start trial" at bounding box center [509, 403] width 47 height 16
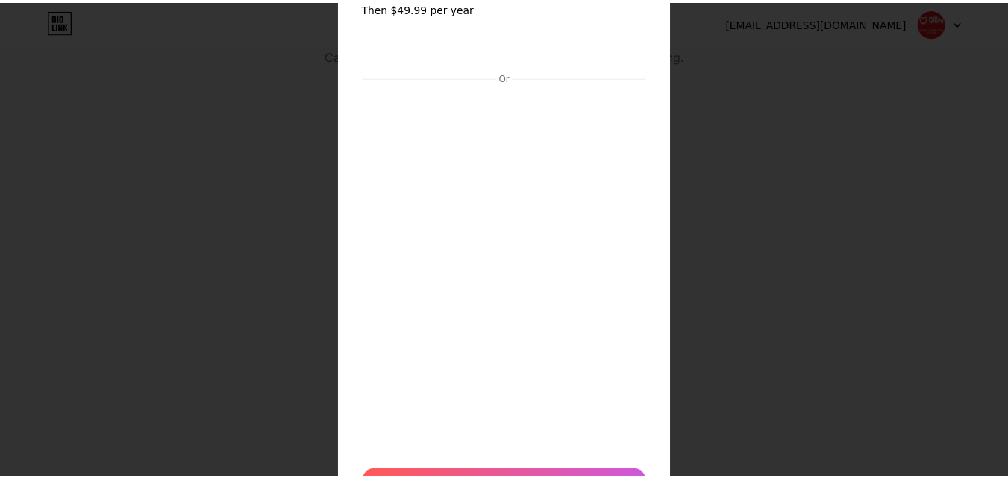
scroll to position [0, 0]
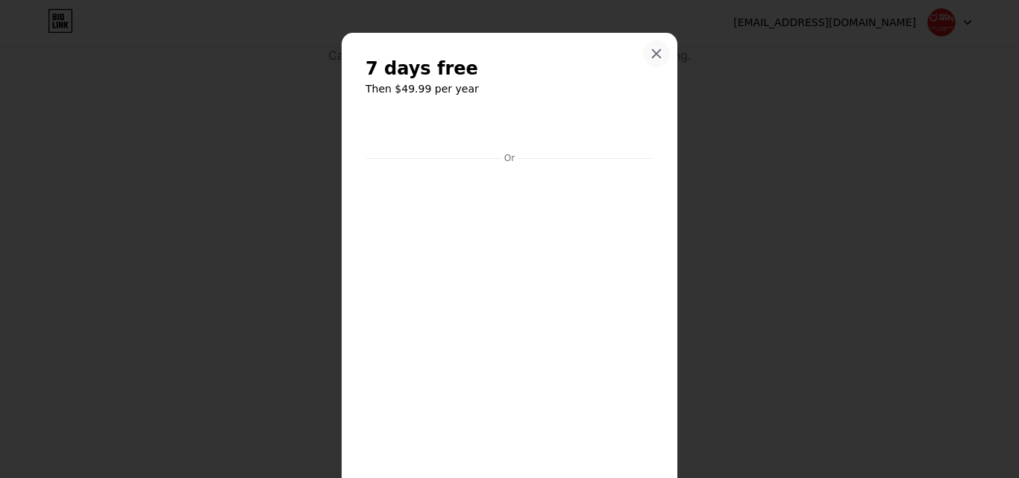
click at [651, 60] on div at bounding box center [656, 53] width 27 height 27
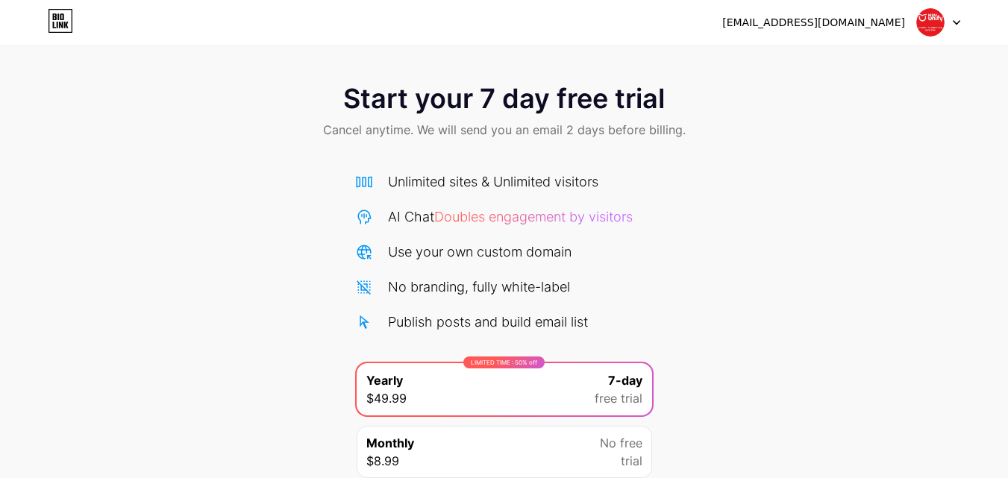
click at [932, 25] on img at bounding box center [930, 22] width 28 height 28
click at [958, 23] on icon at bounding box center [957, 23] width 6 height 4
click at [62, 24] on icon at bounding box center [61, 25] width 4 height 7
click at [942, 22] on img at bounding box center [930, 22] width 28 height 28
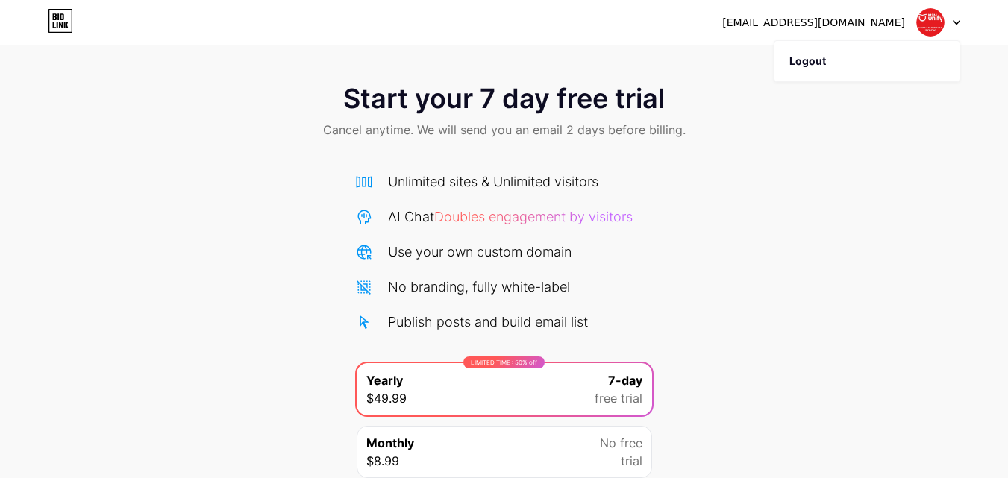
click at [954, 22] on icon at bounding box center [957, 23] width 6 height 4
click at [934, 21] on img at bounding box center [930, 22] width 28 height 28
click at [926, 34] on img at bounding box center [930, 22] width 28 height 28
